Goal: Contribute content: Contribute content

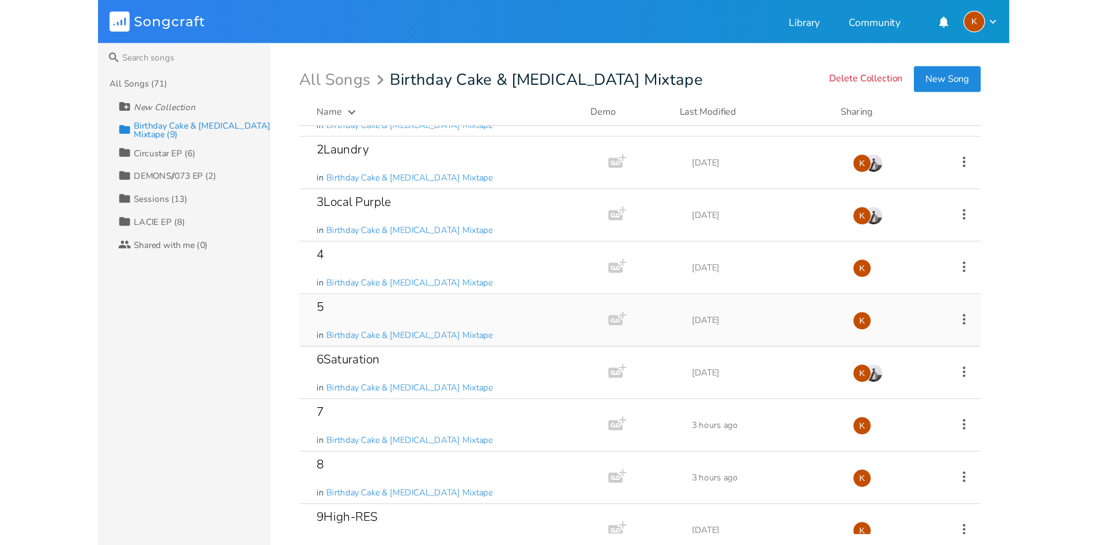
scroll to position [52, 0]
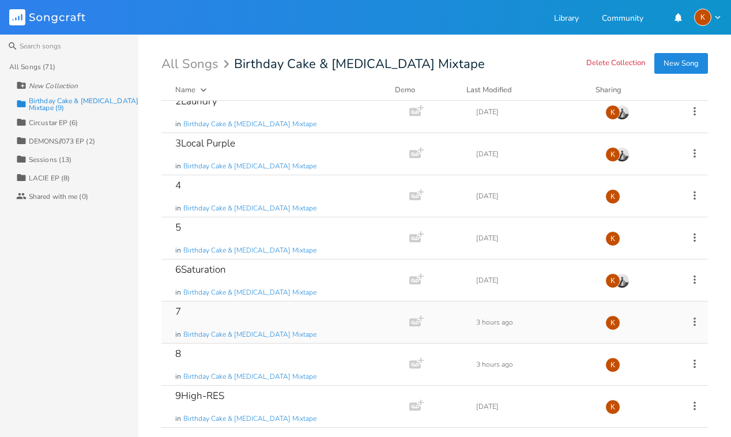
click at [688, 318] on icon at bounding box center [694, 321] width 13 height 13
click at [630, 212] on span "Edit Rename" at bounding box center [618, 212] width 36 height 8
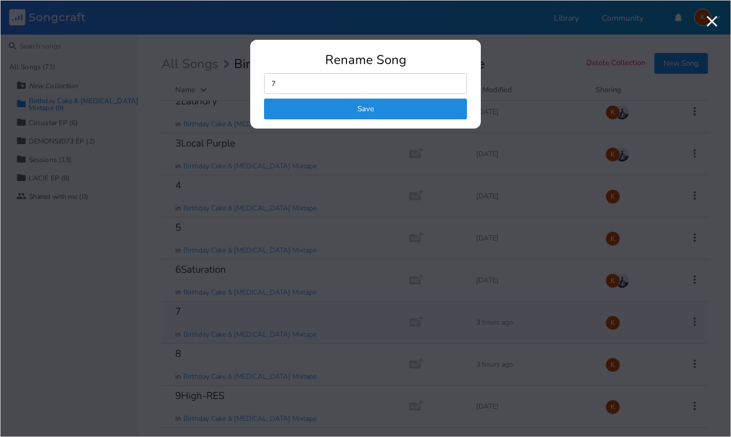
click at [302, 84] on input "7" at bounding box center [365, 83] width 203 height 21
type input "7bluerazzlsd"
click at [451, 106] on button "Save" at bounding box center [365, 109] width 203 height 21
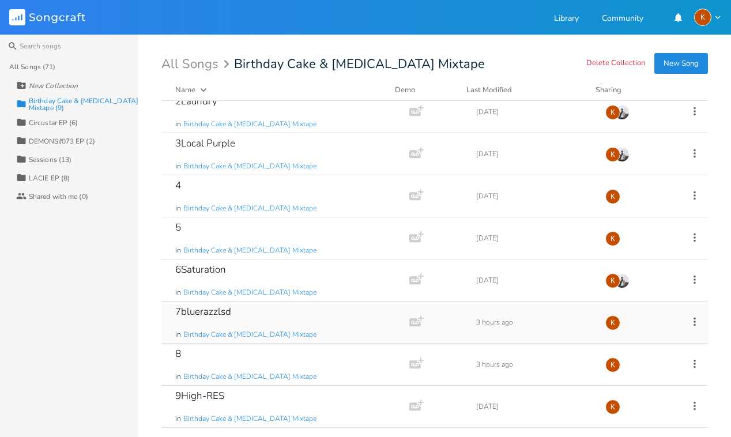
click at [688, 326] on icon at bounding box center [694, 321] width 13 height 13
click at [633, 213] on span "Edit Rename" at bounding box center [618, 212] width 36 height 8
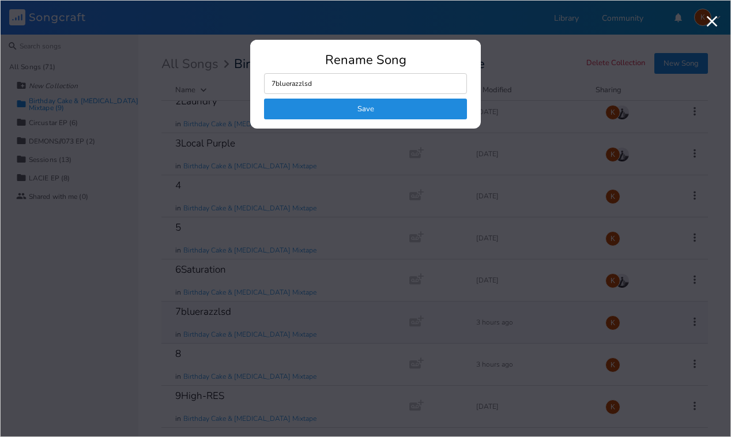
click at [329, 84] on input "7bluerazzlsd" at bounding box center [365, 83] width 203 height 21
type input "7blankit USER"
click at [352, 101] on button "Save" at bounding box center [365, 109] width 203 height 21
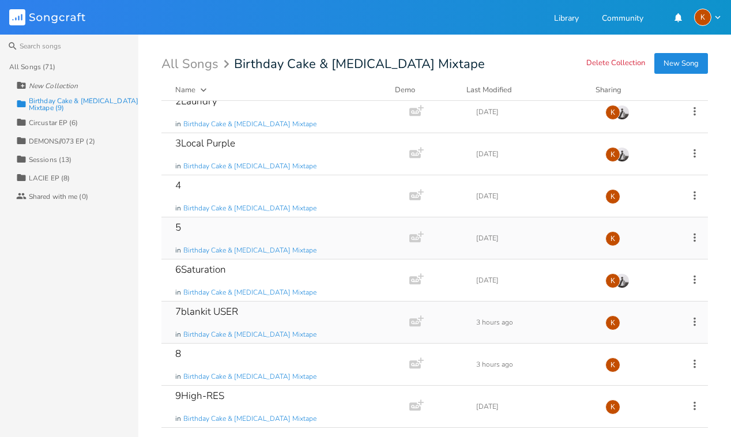
click at [694, 241] on icon at bounding box center [695, 237] width 2 height 9
click at [637, 256] on li "Edit Rename" at bounding box center [641, 256] width 92 height 20
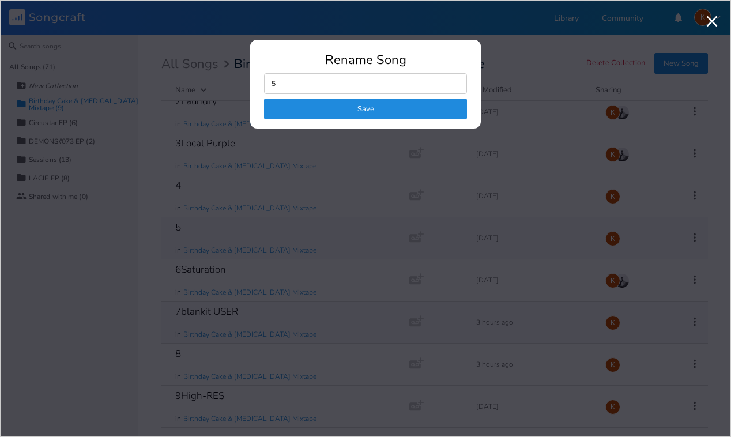
click at [308, 80] on input "5" at bounding box center [365, 83] width 203 height 21
type input "5Alt"
click button "Save" at bounding box center [365, 109] width 203 height 21
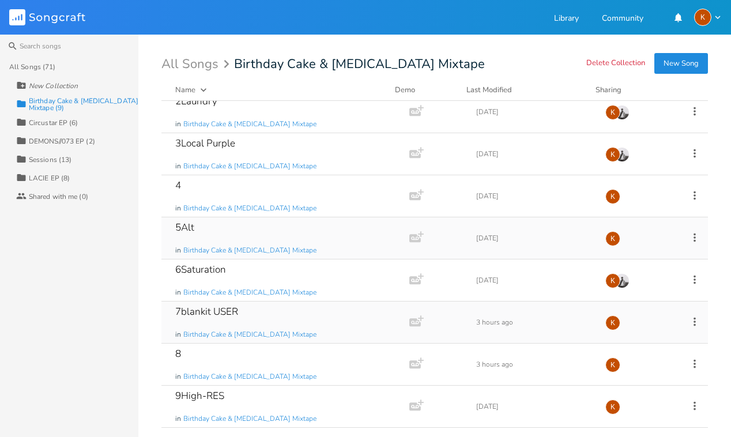
click at [688, 322] on icon at bounding box center [694, 321] width 13 height 13
click at [620, 205] on li "Edit Rename" at bounding box center [641, 212] width 92 height 20
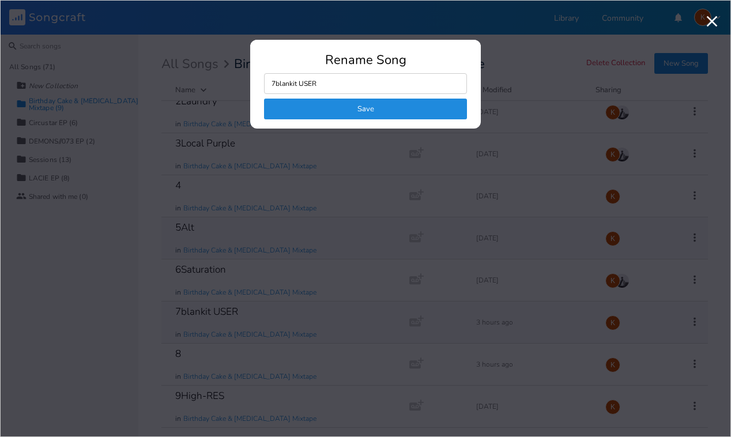
click at [298, 84] on input "7blankit USER" at bounding box center [365, 83] width 203 height 21
type input "7USER"
click button "Save" at bounding box center [365, 109] width 203 height 21
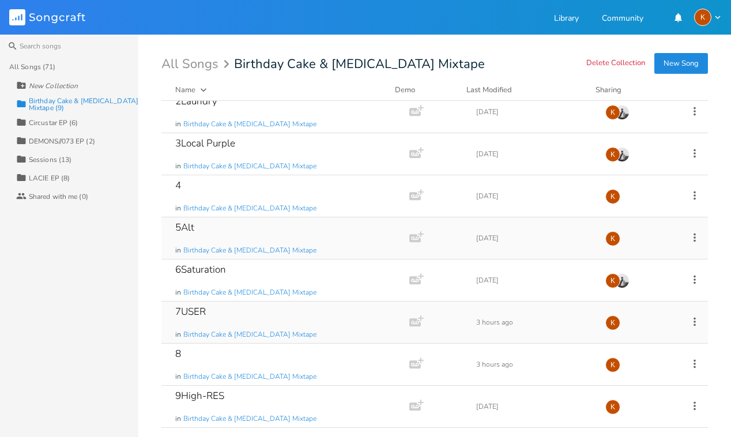
click at [692, 319] on icon at bounding box center [694, 321] width 13 height 13
click at [668, 211] on li "Edit Rename" at bounding box center [641, 212] width 92 height 20
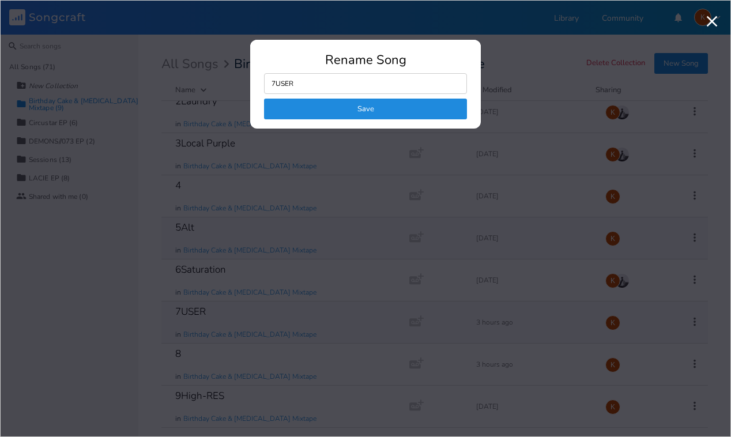
click at [361, 91] on input "7USER" at bounding box center [365, 83] width 203 height 21
type input "7"
click button "Save" at bounding box center [365, 109] width 203 height 21
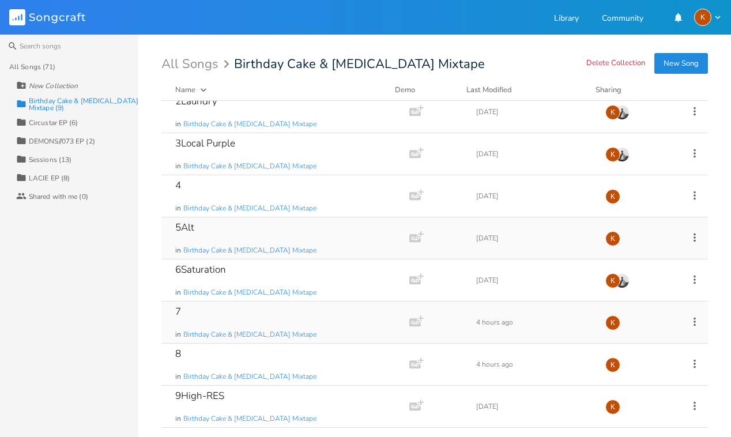
click at [334, 315] on div "7 in Birthday Cake & [MEDICAL_DATA] Mixtape" at bounding box center [283, 323] width 216 height 42
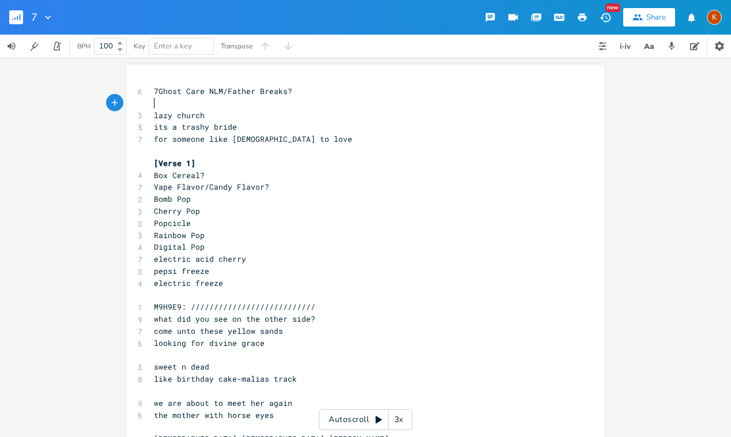
click at [200, 99] on pre "​" at bounding box center [360, 103] width 416 height 12
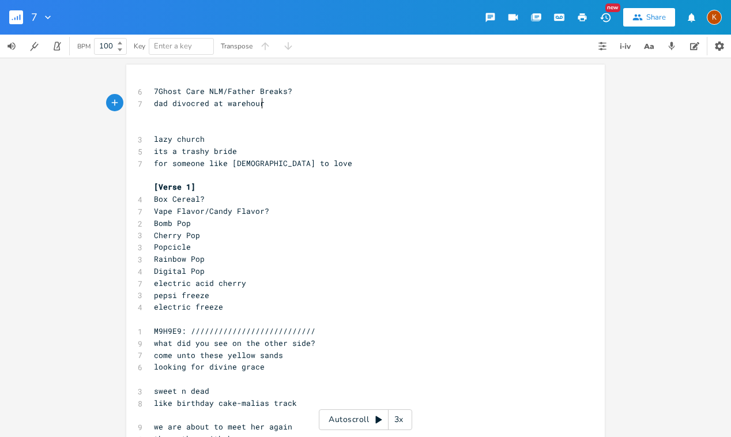
type textarea "dad divocred at warehoure"
type textarea "se trying to defend that hes got his st"
type textarea "hit together"
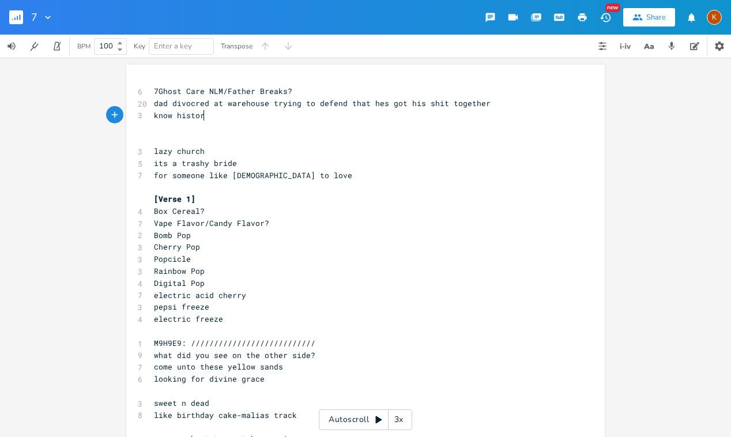
type textarea "know history"
type textarea "s history"
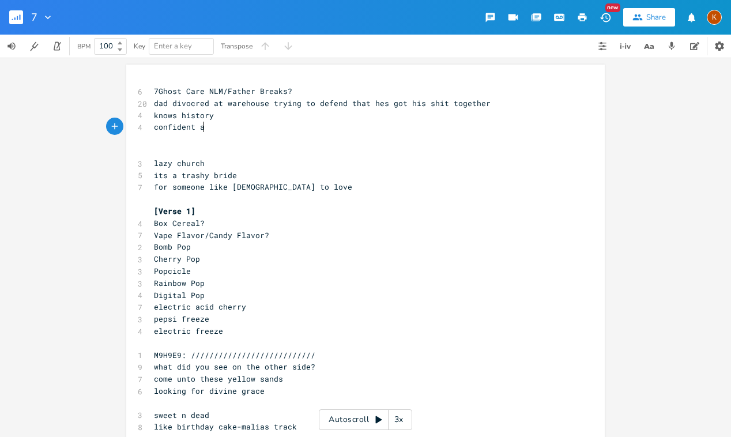
type textarea "confident asf"
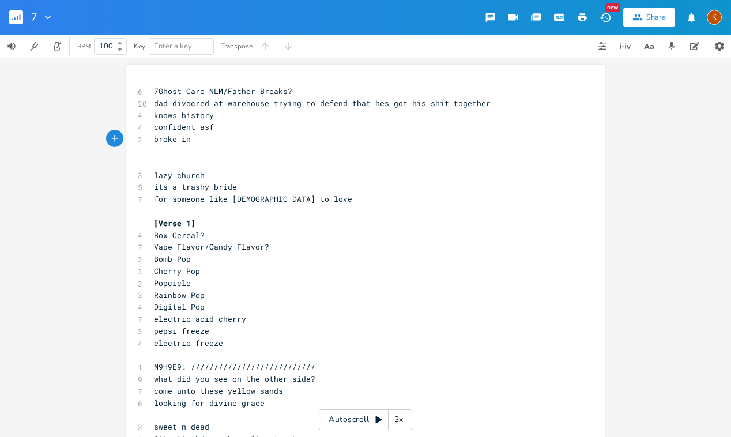
type textarea "broke inre"
type textarea "reality, on drugs, etc."
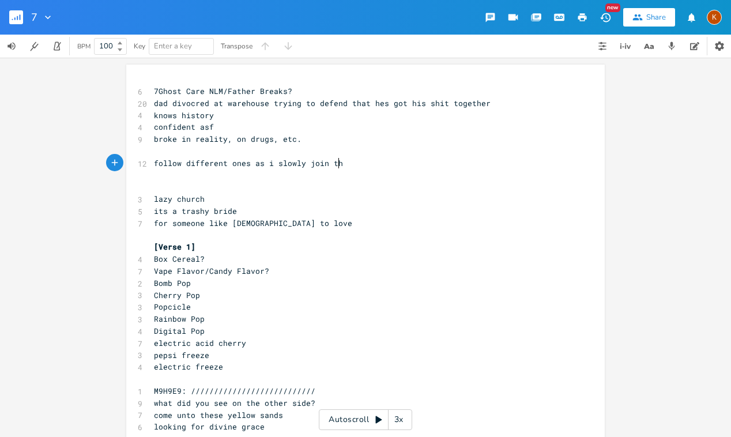
scroll to position [0, 144]
type textarea "follow different ones as i slowly join themr"
type textarea "wt"
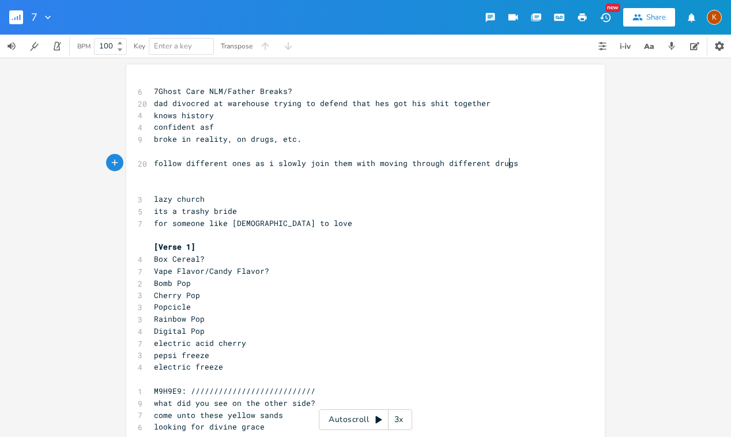
type textarea "ith moving through different drugs"
click at [14, 12] on rect "button" at bounding box center [16, 17] width 14 height 14
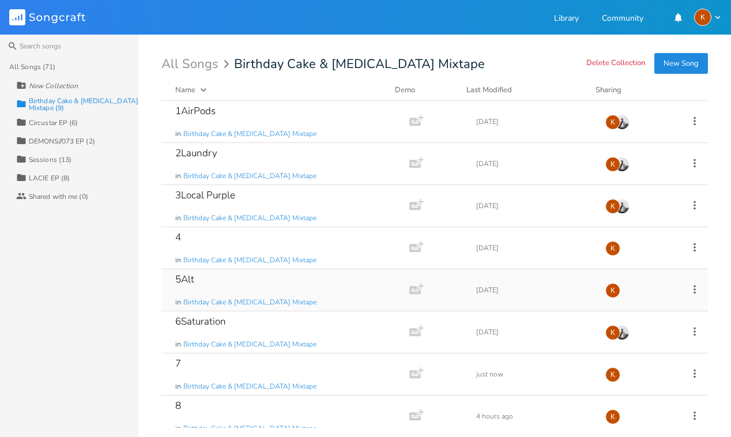
scroll to position [52, 0]
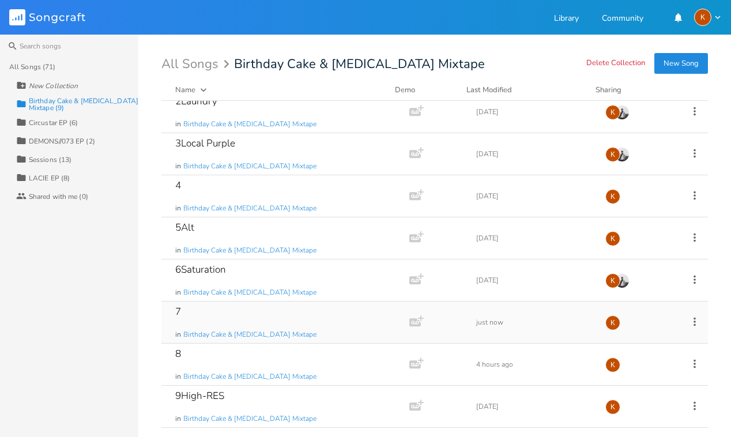
click at [688, 323] on icon at bounding box center [694, 321] width 13 height 13
click at [640, 209] on li "Edit Rename" at bounding box center [641, 212] width 92 height 20
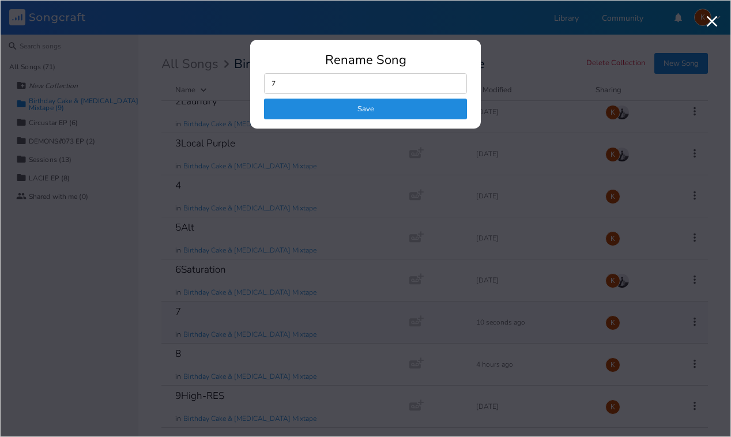
click at [327, 85] on input "7" at bounding box center [365, 83] width 203 height 21
type input "7drug progression(nic,weed,coke,acid...)"
click button "Save" at bounding box center [365, 109] width 203 height 21
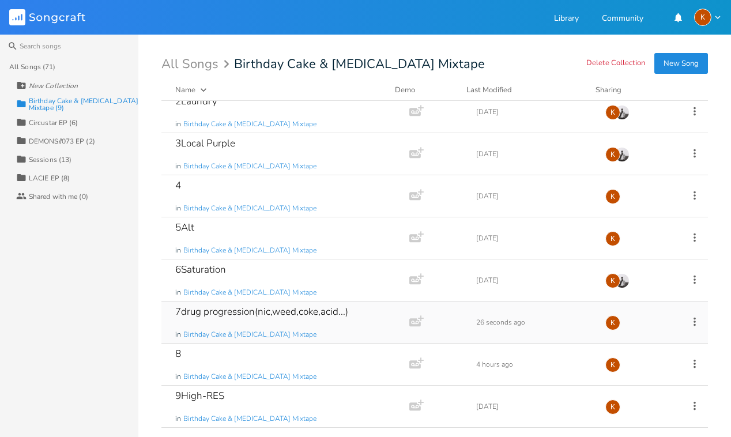
click at [381, 319] on div "7drug progression(nic,weed,coke,acid...) in Birthday Cake & [MEDICAL_DATA] Mixt…" at bounding box center [283, 323] width 216 height 42
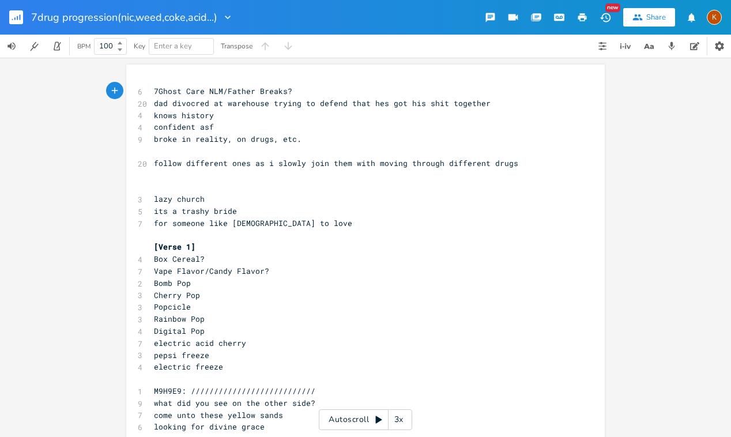
click at [423, 137] on pre "broke in reality, on drugs, etc." at bounding box center [360, 139] width 416 height 12
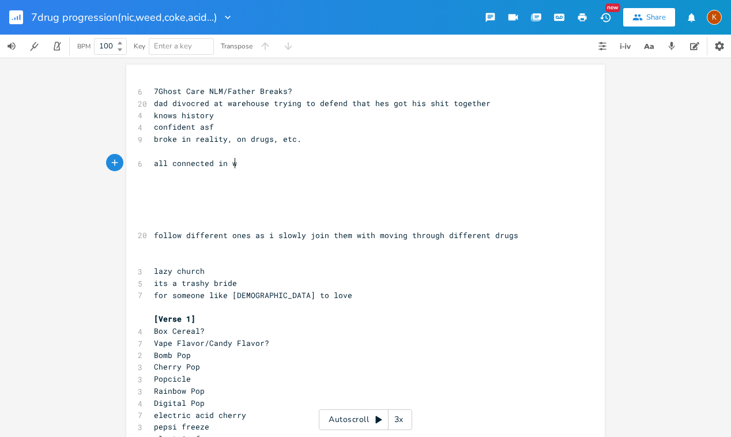
type textarea "all connected in ways"
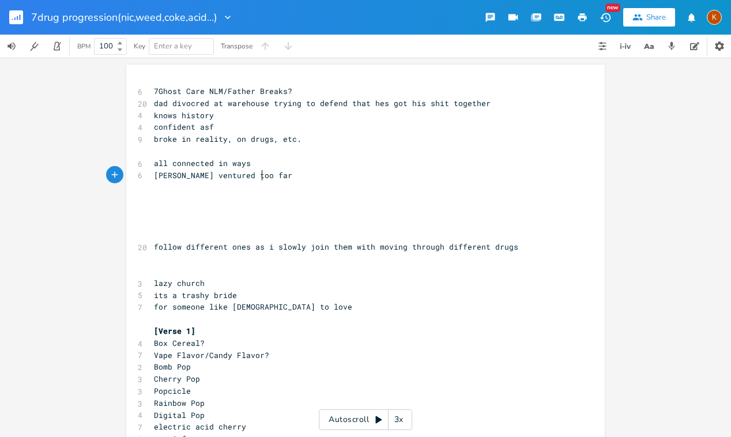
type textarea "[PERSON_NAME] ventured too far in"
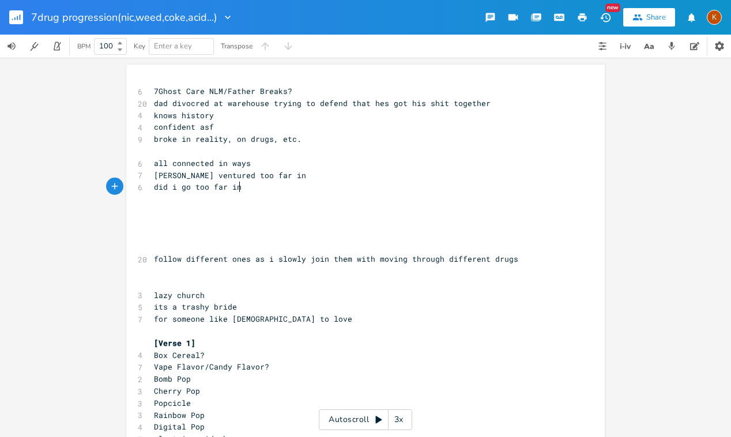
type textarea "did i go too far in?"
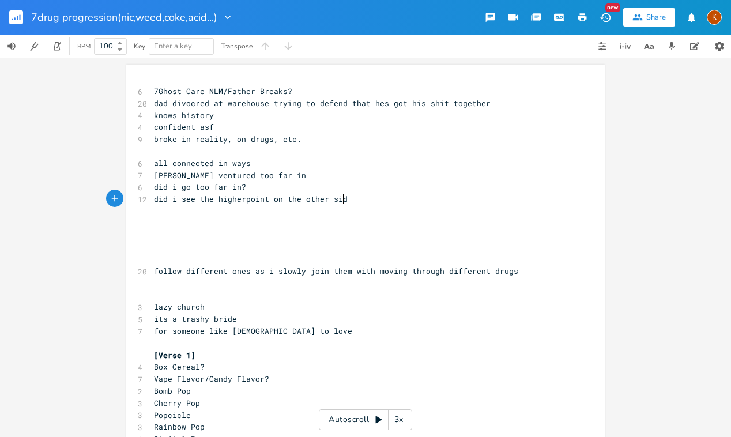
type textarea "did i see the higherpoint on the other side"
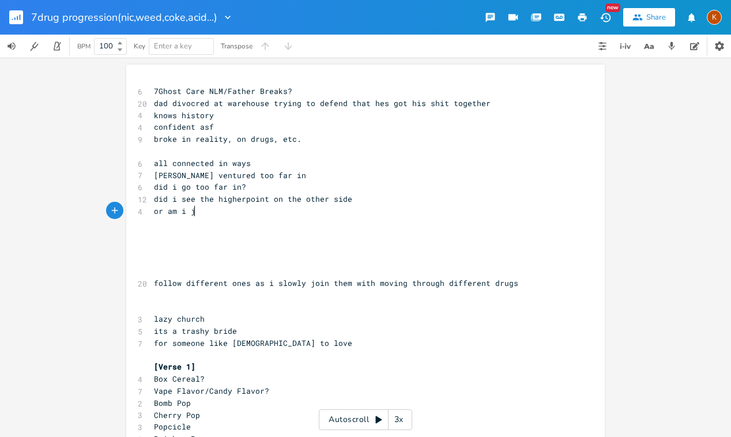
type textarea "or am i js"
type textarea "ust connecting disjo"
type textarea "thigs"
type textarea "ngs that are disc"
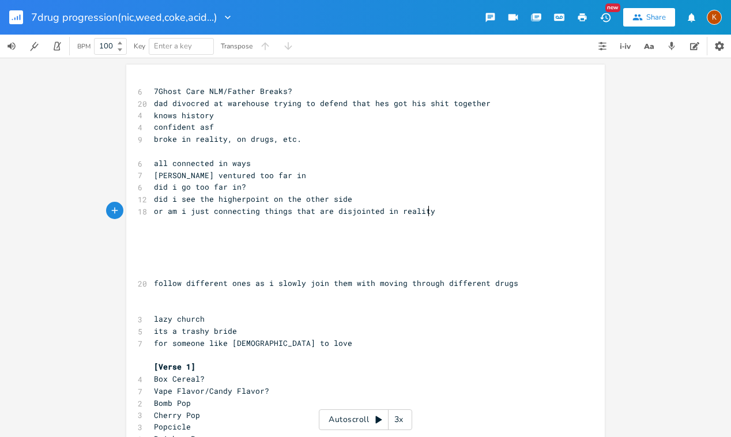
type textarea "jointed in reality?"
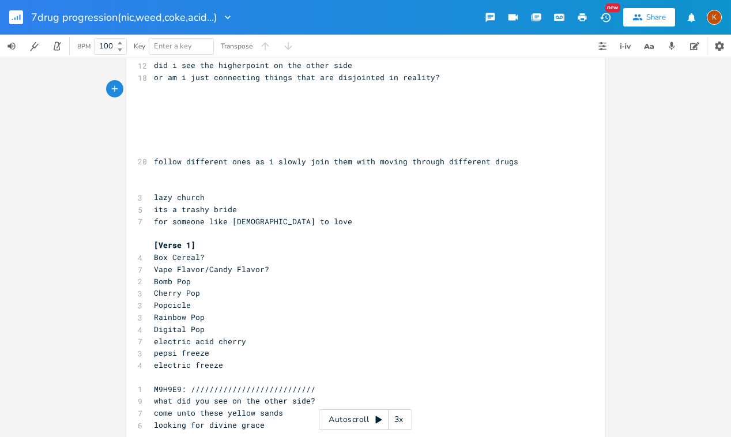
scroll to position [52, 0]
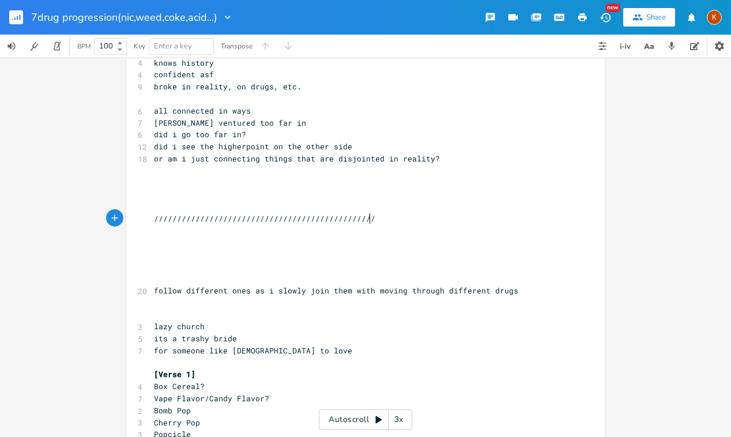
type textarea "///////////////////////////////////////////////////"
type textarea "am i just walking a disconcted journey into a deadbeat dad"
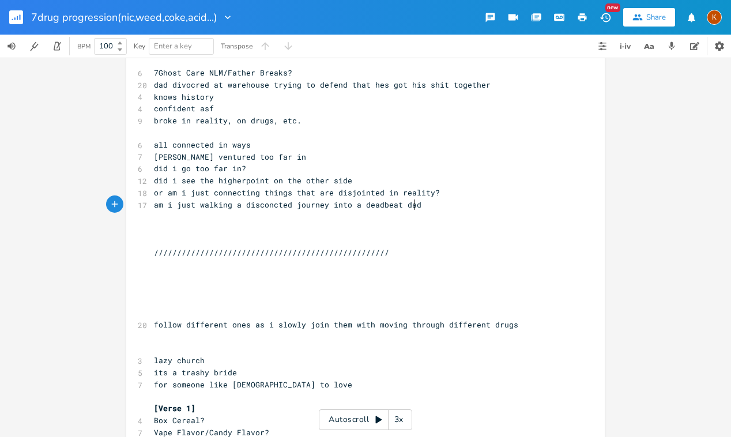
scroll to position [0, 0]
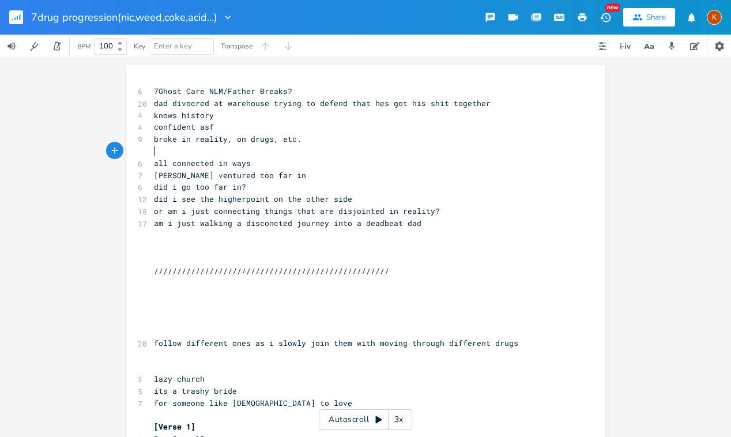
click at [304, 148] on pre "​" at bounding box center [360, 151] width 416 height 12
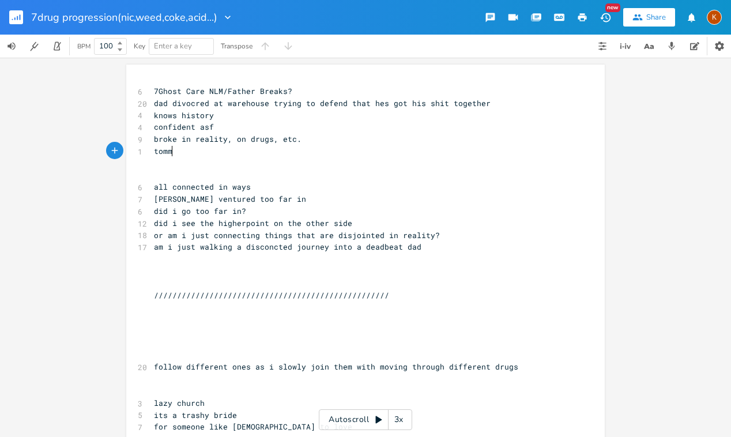
type textarea "[PERSON_NAME]"
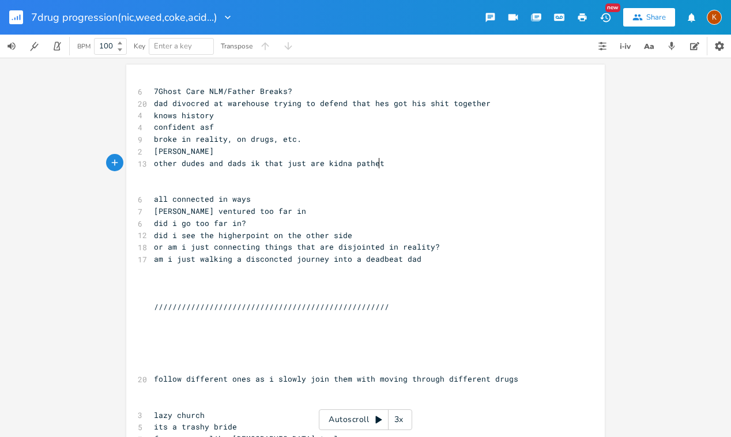
scroll to position [0, 175]
type textarea "other dudes and dads ik that just are kidna pathetic"
click at [14, 22] on rect "button" at bounding box center [16, 17] width 14 height 14
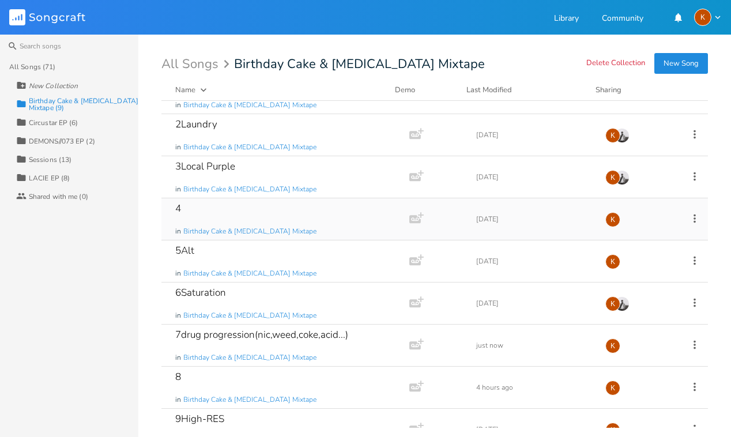
scroll to position [52, 0]
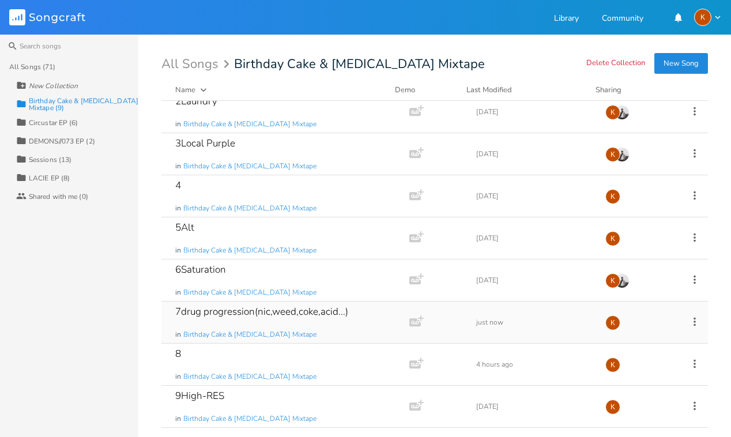
click at [381, 329] on div "7drug progression(nic,weed,coke,acid...) in Birthday Cake & [MEDICAL_DATA] Mixt…" at bounding box center [283, 323] width 216 height 42
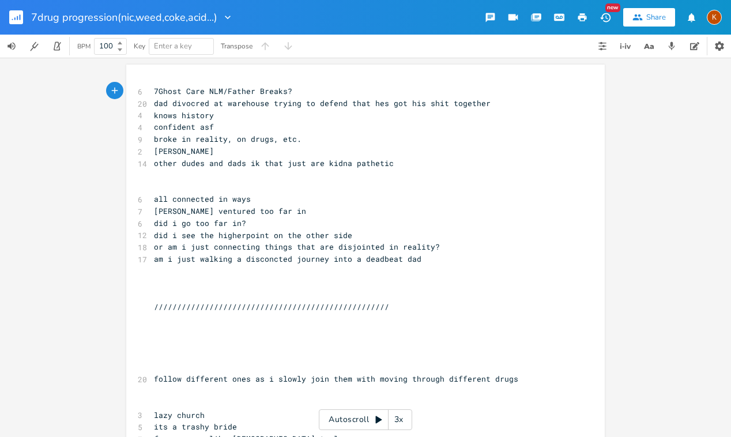
click at [457, 263] on pre "am i just walking a disconcted journey into a deadbeat dad" at bounding box center [360, 259] width 416 height 12
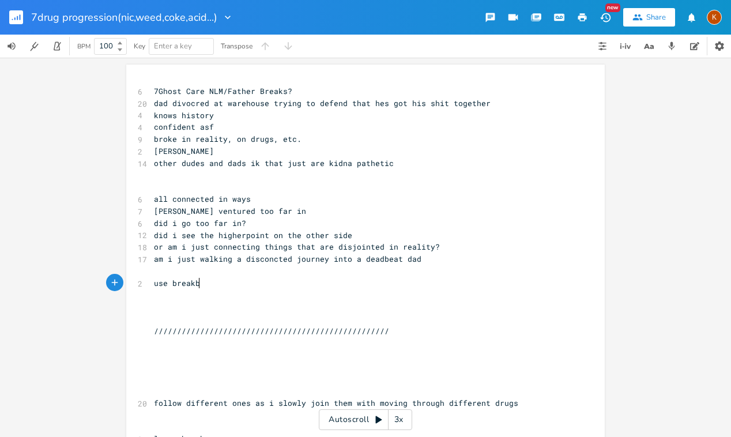
type textarea "use breakbe"
type textarea "dance beat IM A"
type textarea "@ THE OCEN"
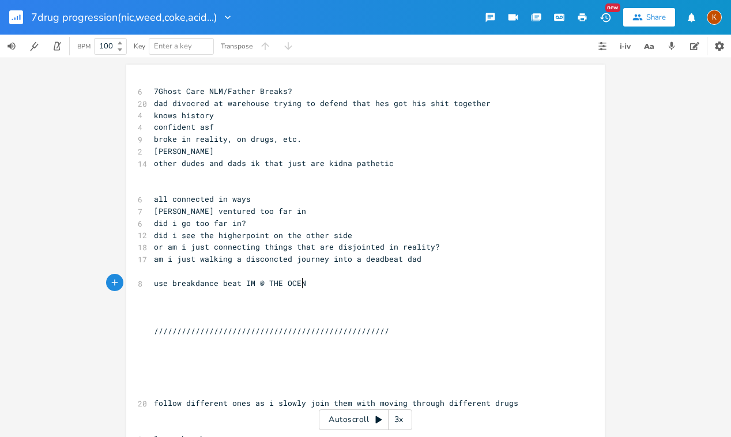
type textarea "A"
type textarea "AN FRONT"
